Goal: Task Accomplishment & Management: Complete application form

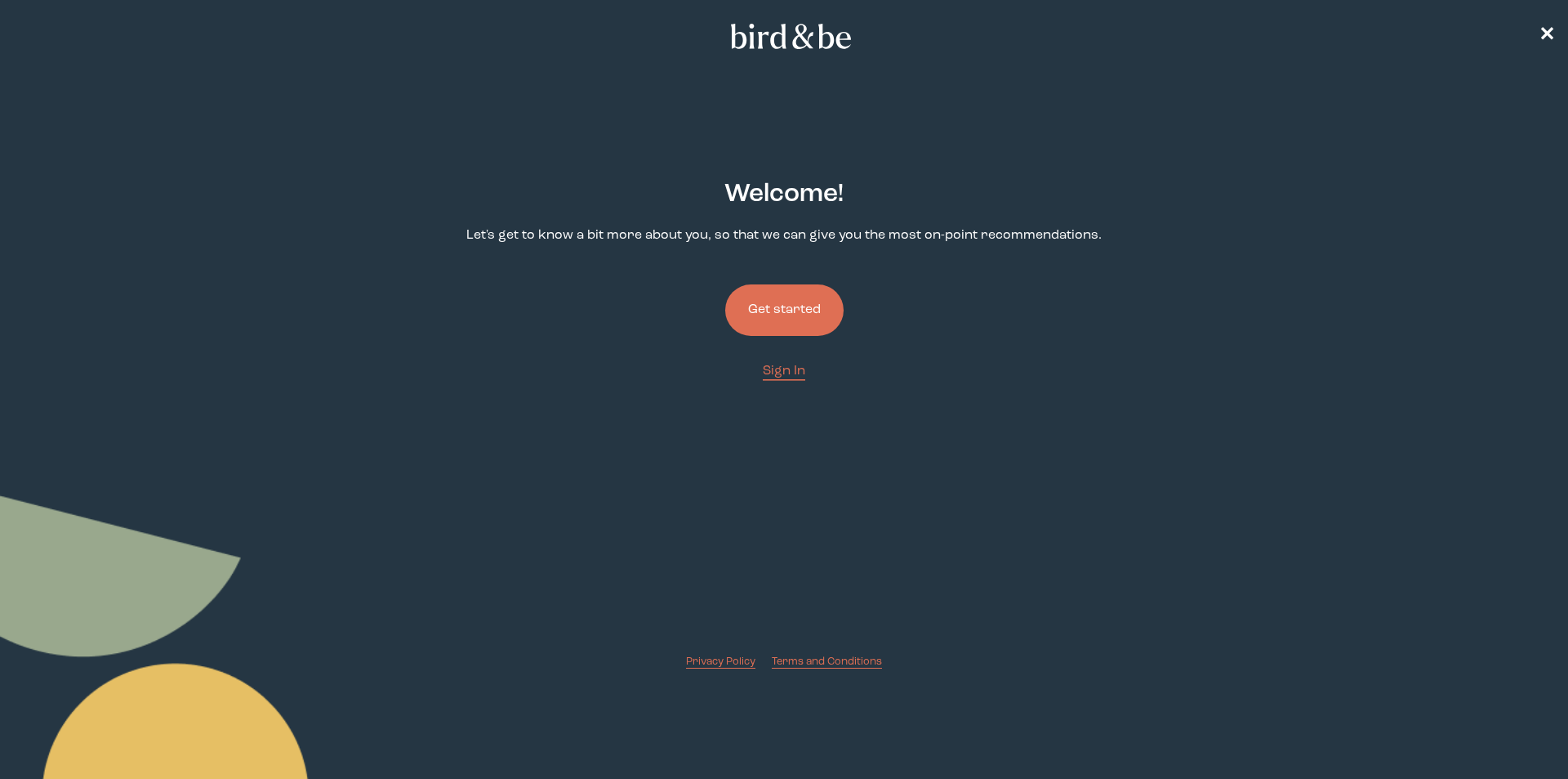
click at [771, 319] on button "Get started" at bounding box center [784, 310] width 118 height 51
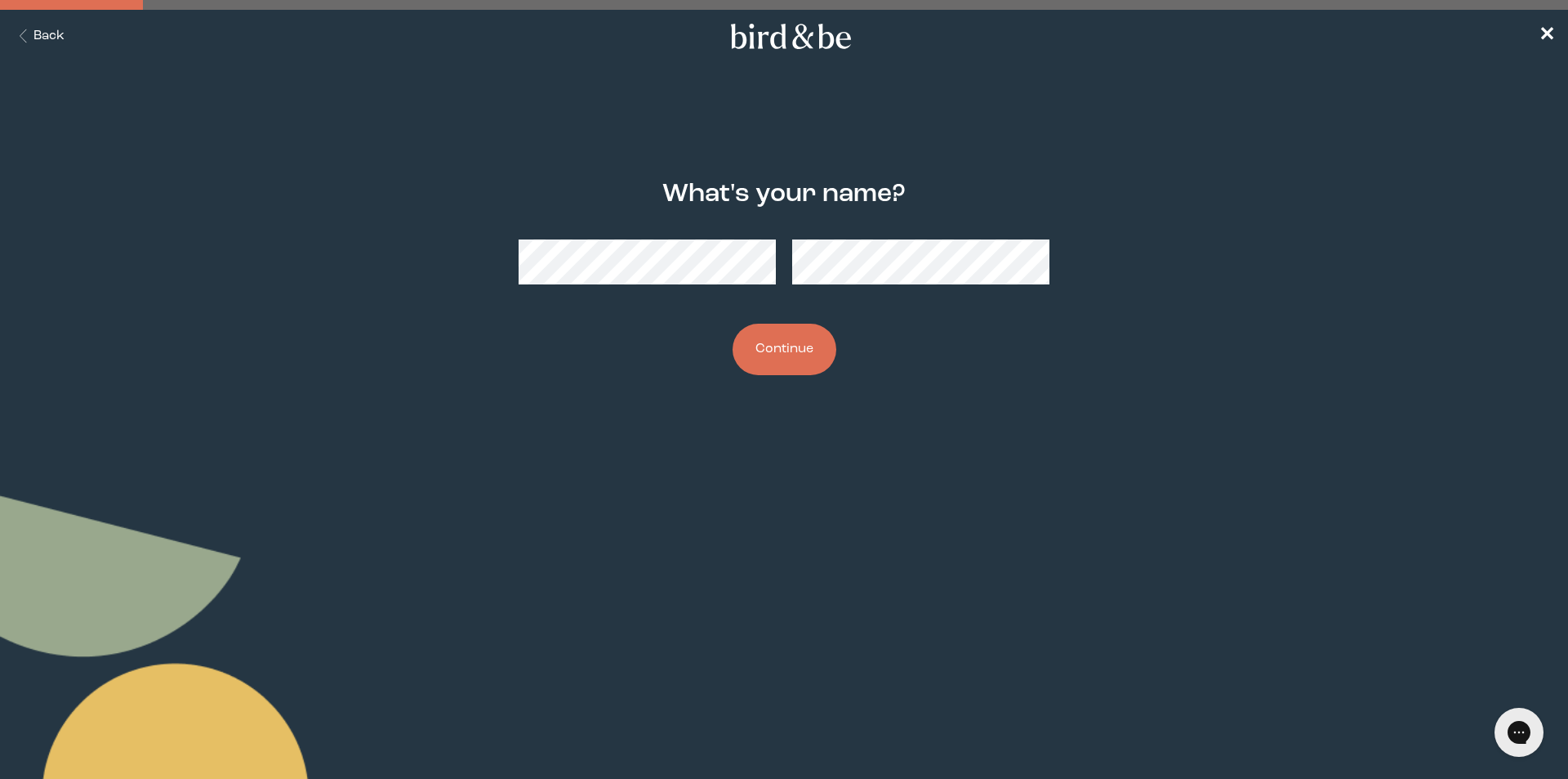
click at [794, 347] on button "Continue" at bounding box center [784, 348] width 104 height 51
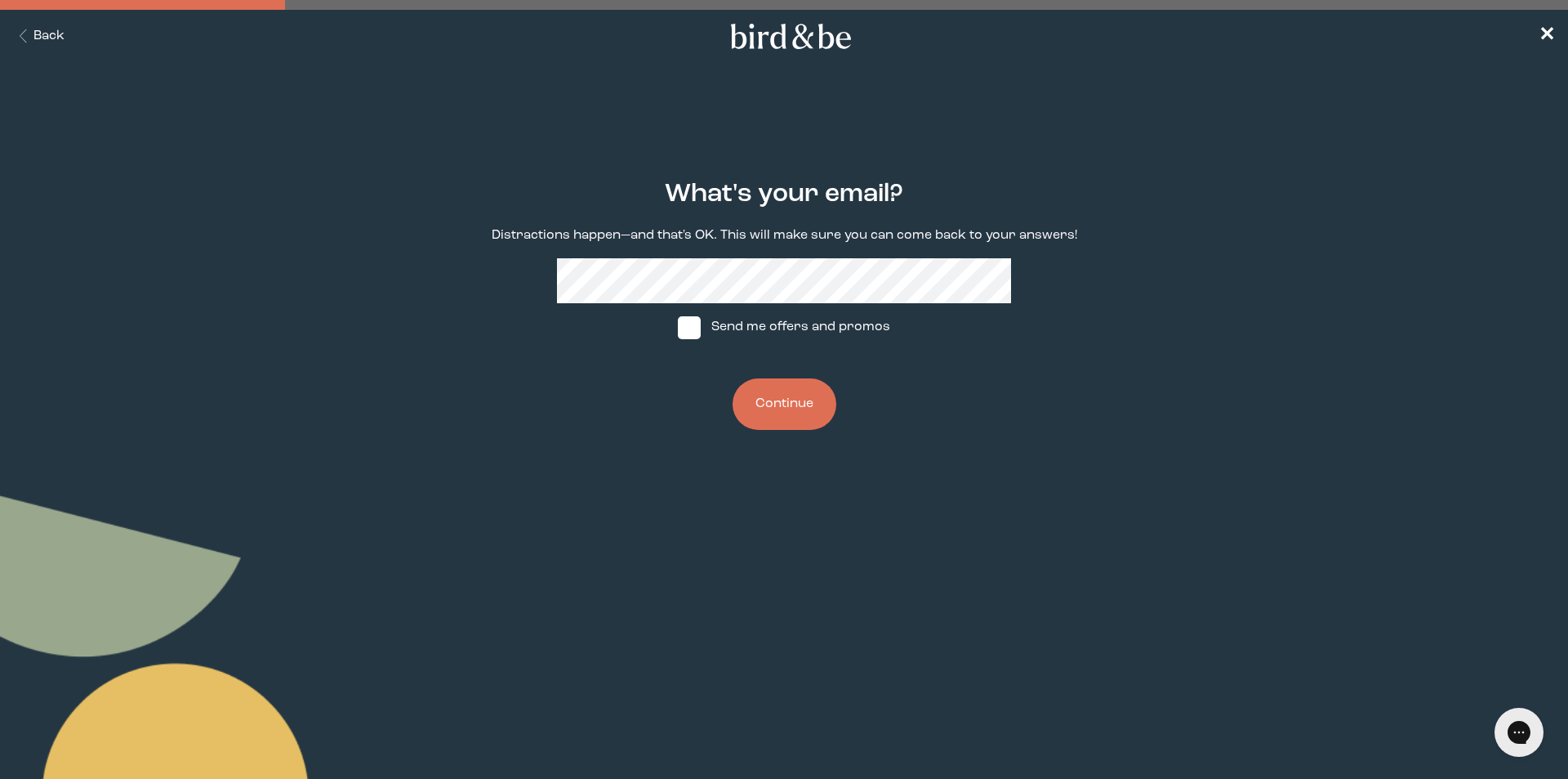
click at [772, 394] on button "Continue" at bounding box center [784, 404] width 104 height 51
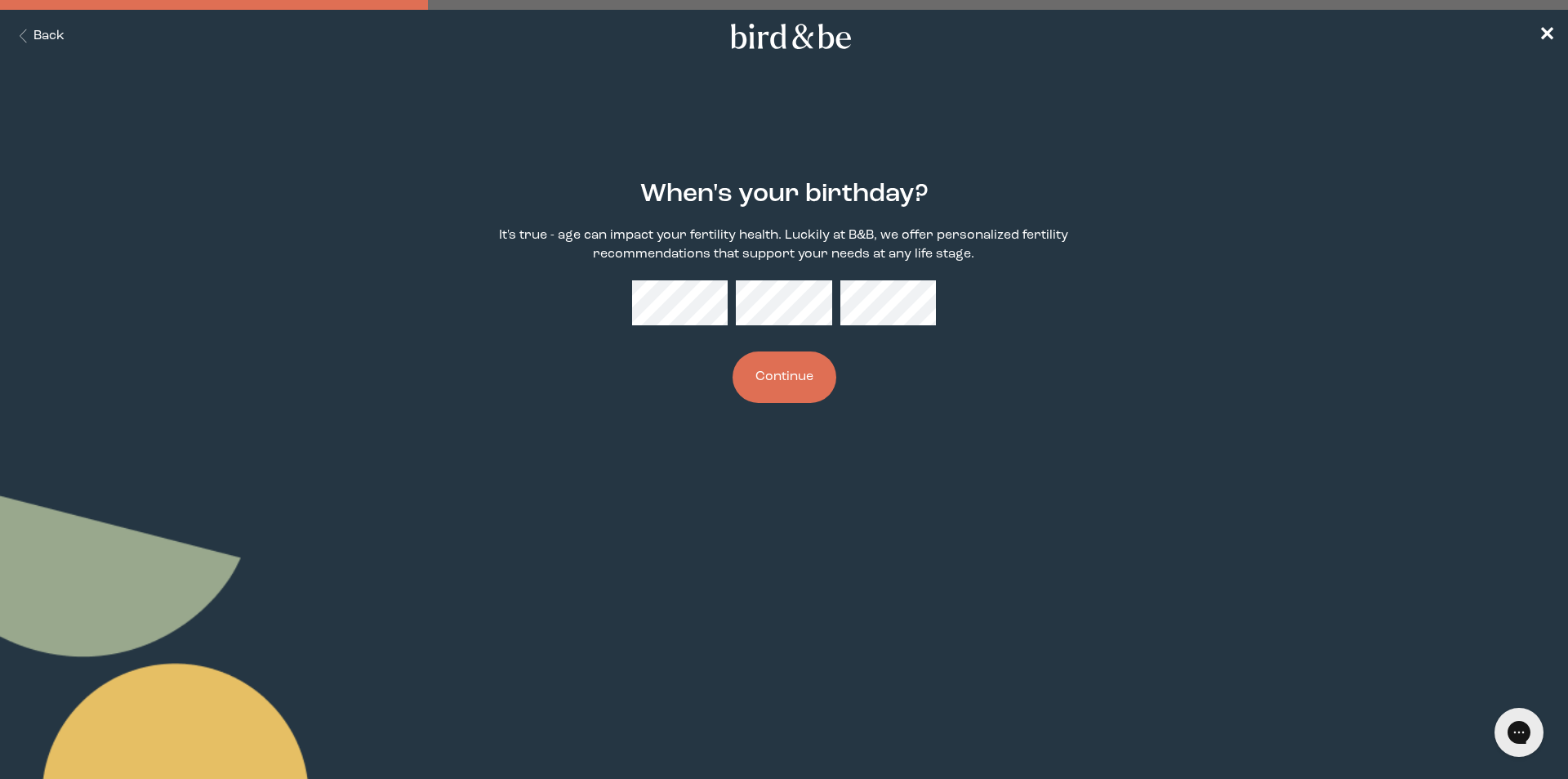
click at [790, 384] on button "Continue" at bounding box center [784, 377] width 104 height 51
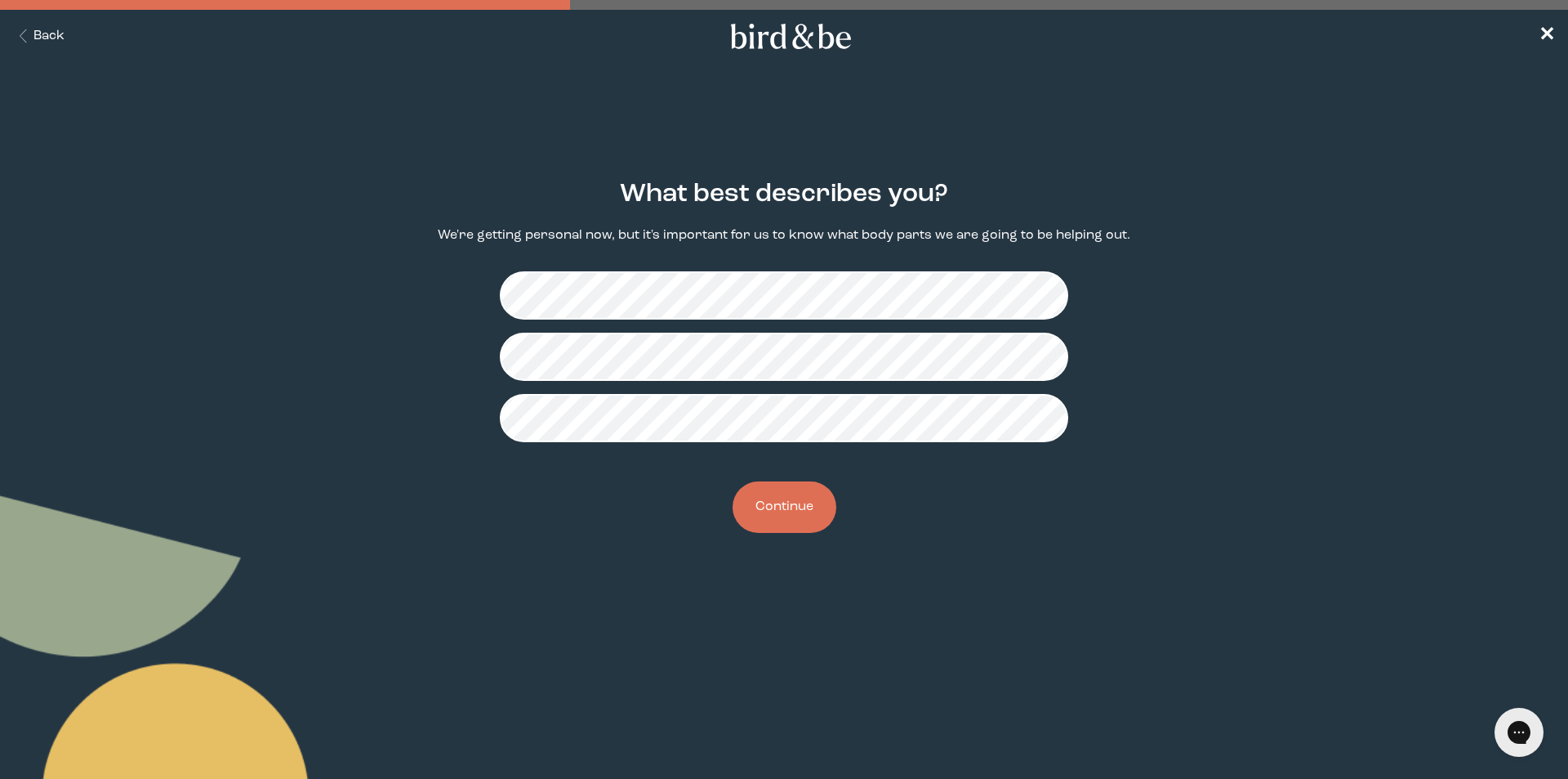
click at [790, 514] on button "Continue" at bounding box center [784, 507] width 104 height 51
click at [794, 516] on button "Continue" at bounding box center [784, 507] width 104 height 51
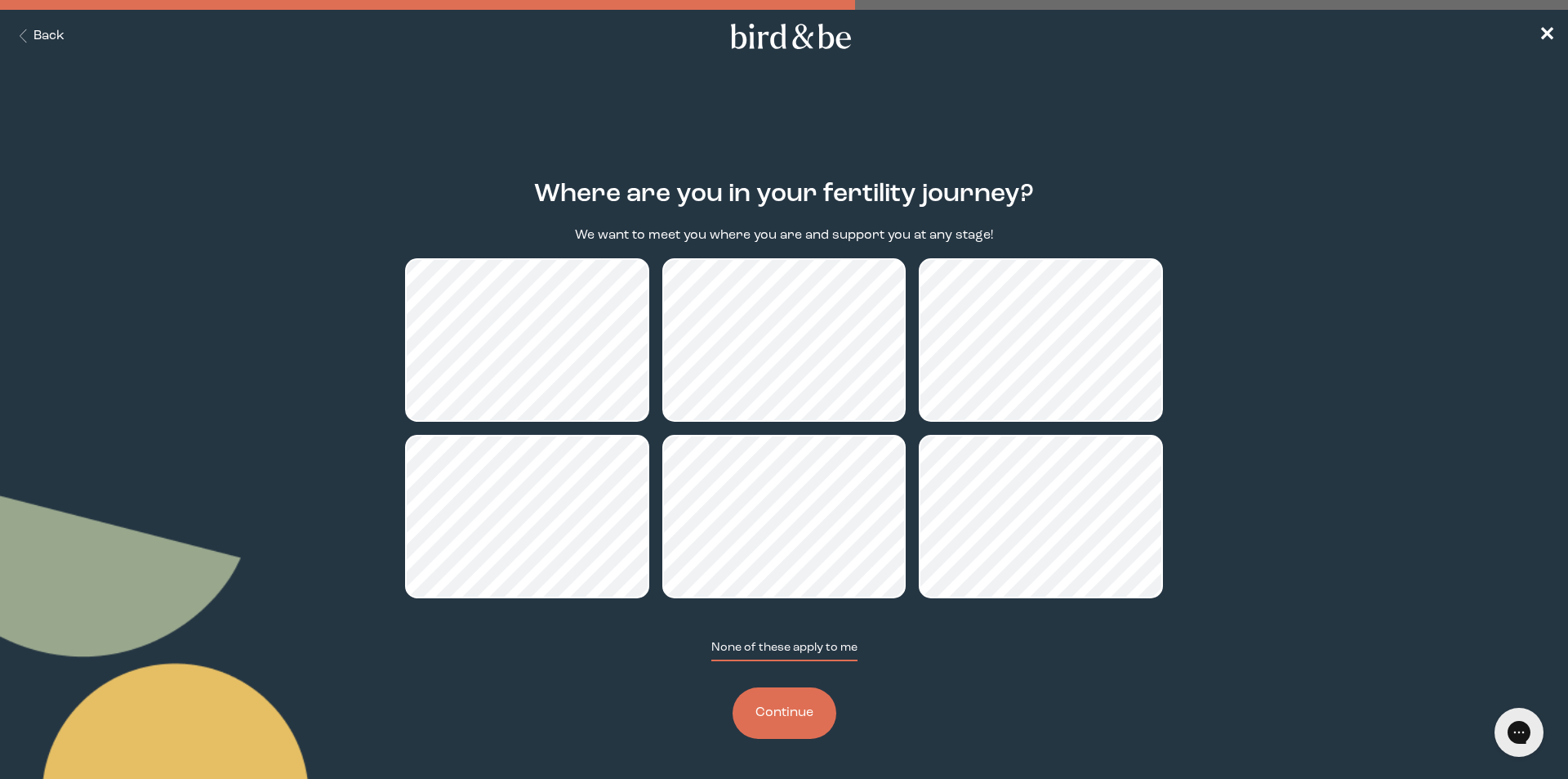
click at [761, 654] on button "None of these apply to me" at bounding box center [784, 650] width 147 height 22
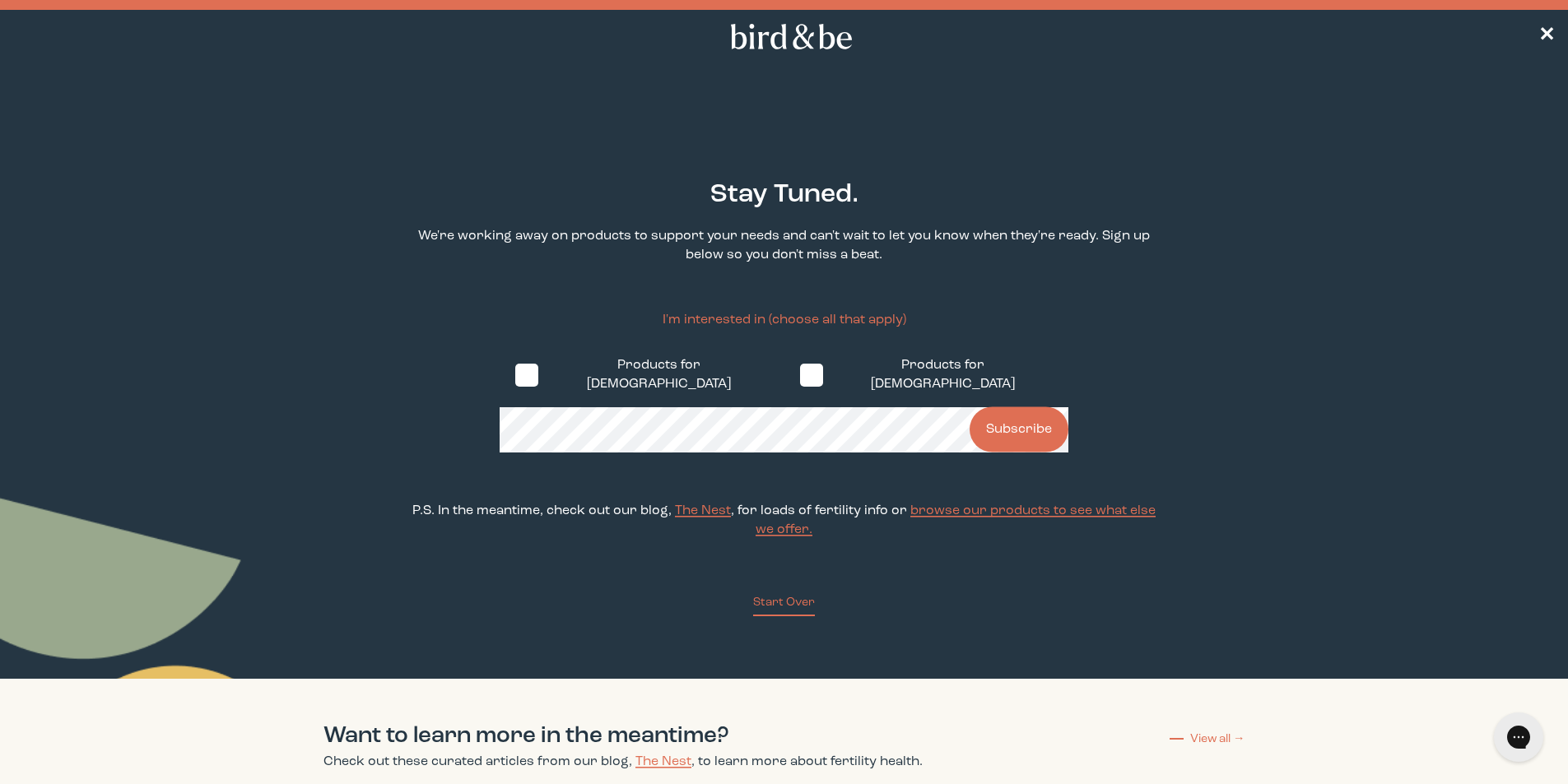
click at [800, 365] on span at bounding box center [811, 374] width 23 height 23
click at [799, 374] on input "Products for [DEMOGRAPHIC_DATA]" at bounding box center [799, 374] width 1 height 1
checkbox input "true"
click at [1042, 419] on button "Subscribe" at bounding box center [1018, 430] width 99 height 46
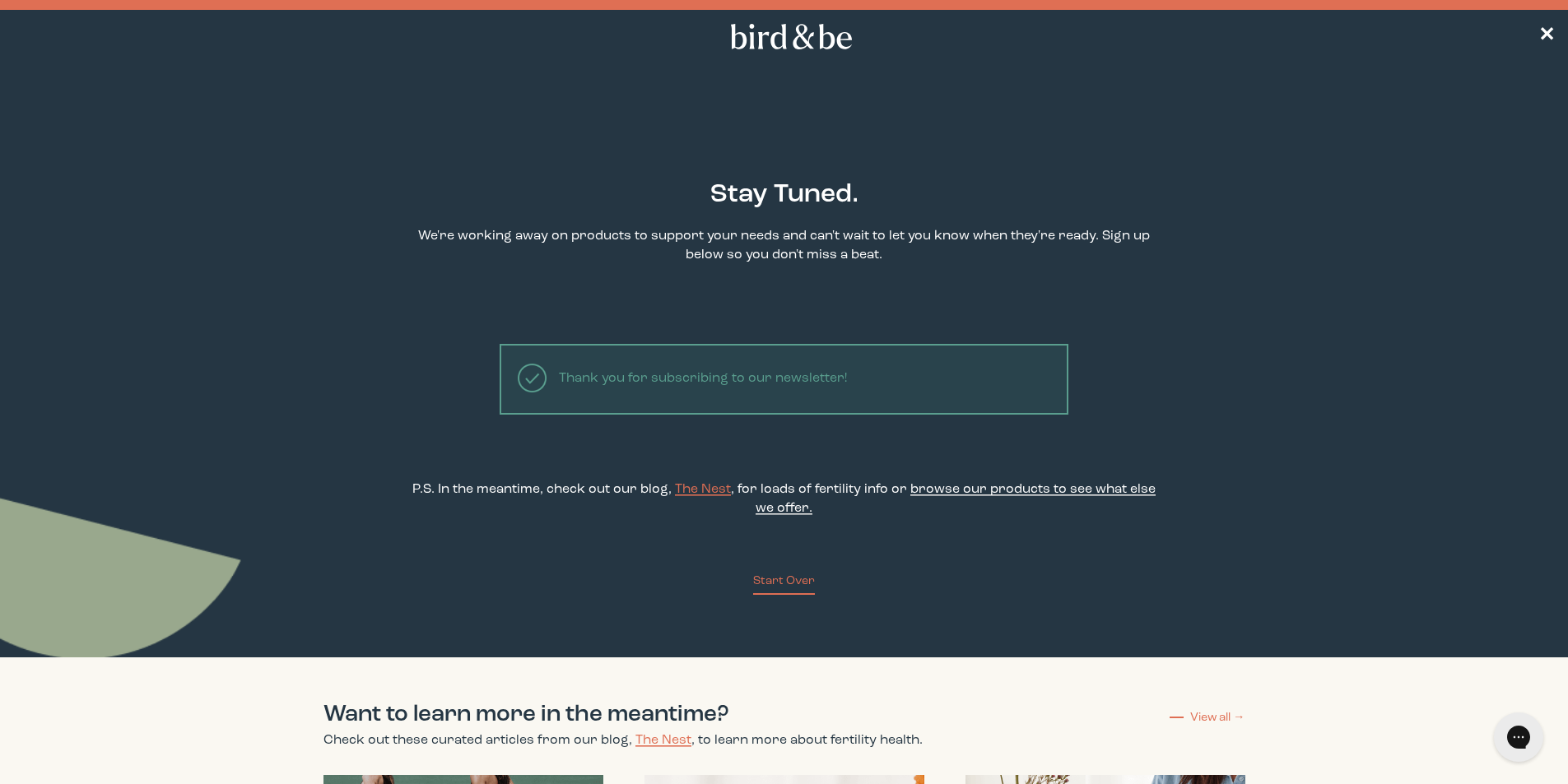
click at [960, 485] on span "browse our products to see what else we offer." at bounding box center [956, 499] width 400 height 32
